Goal: Transaction & Acquisition: Purchase product/service

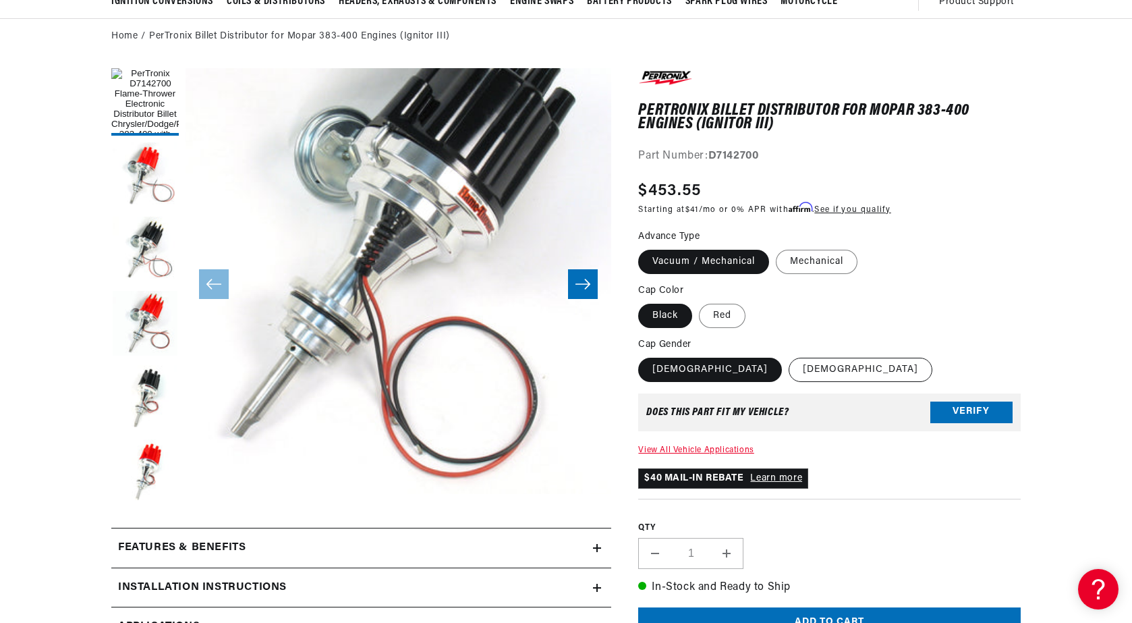
scroll to position [0, 504]
click at [789, 370] on label "[DEMOGRAPHIC_DATA]" at bounding box center [861, 370] width 144 height 24
click at [789, 356] on input "[DEMOGRAPHIC_DATA]" at bounding box center [789, 355] width 1 height 1
radio input "true"
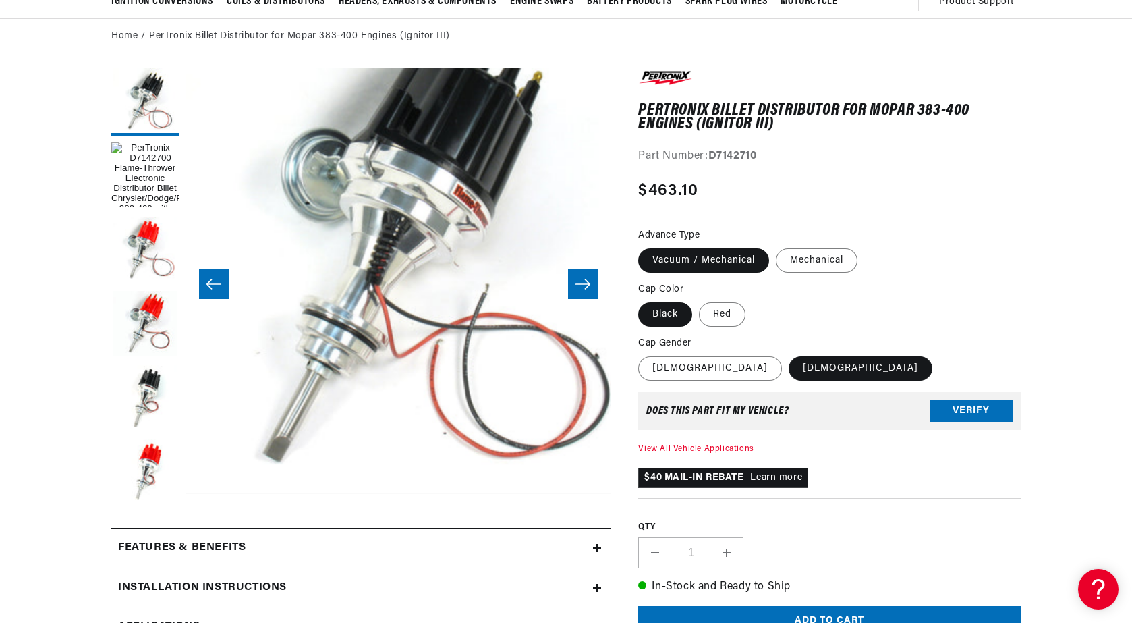
scroll to position [43, 0]
click at [675, 364] on label "[DEMOGRAPHIC_DATA]" at bounding box center [710, 368] width 144 height 24
click at [642, 354] on input "[DEMOGRAPHIC_DATA]" at bounding box center [642, 354] width 1 height 1
radio input "true"
